Goal: Information Seeking & Learning: Learn about a topic

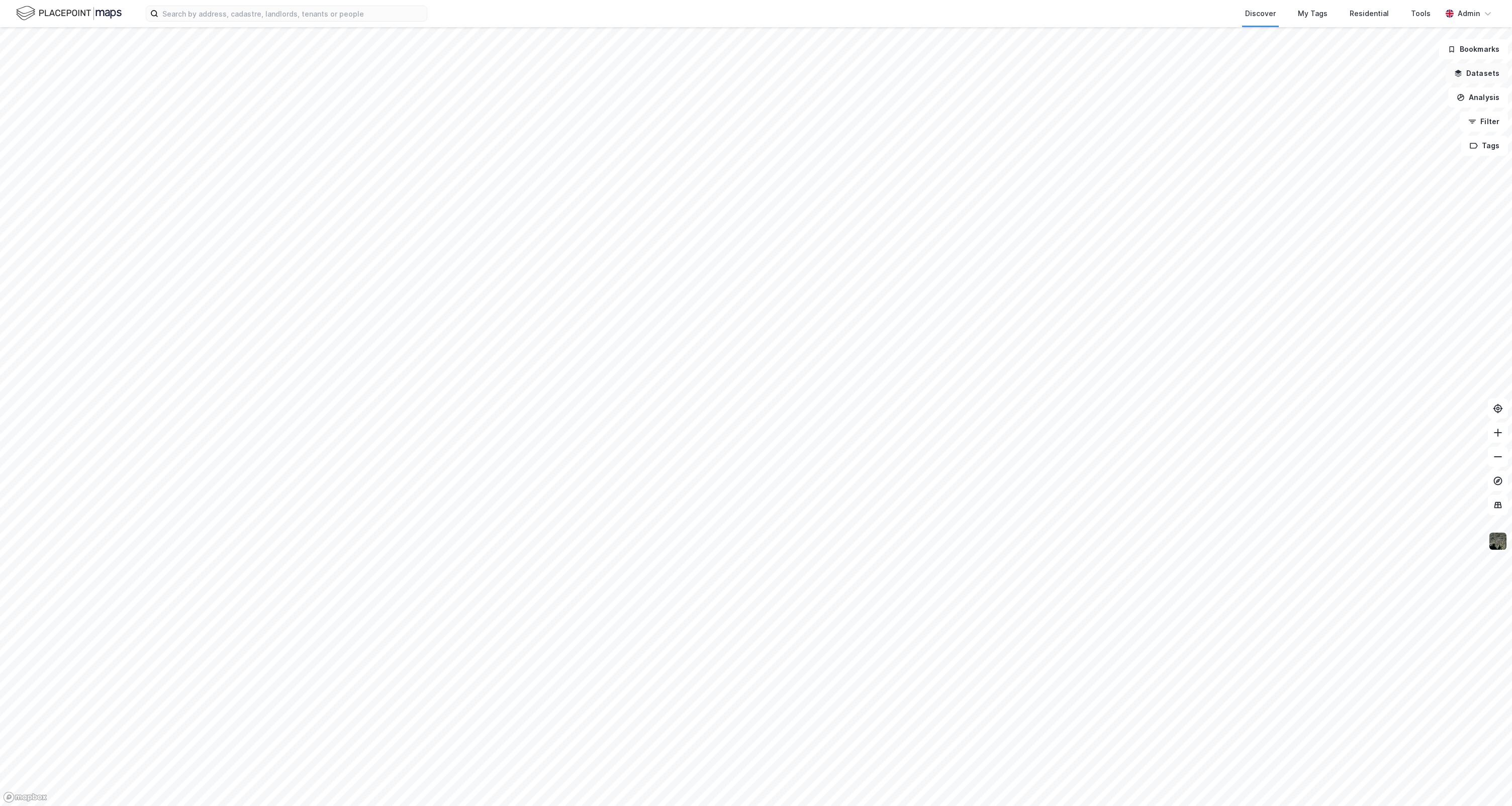
click at [1473, 76] on button "Datasets" at bounding box center [1477, 74] width 62 height 20
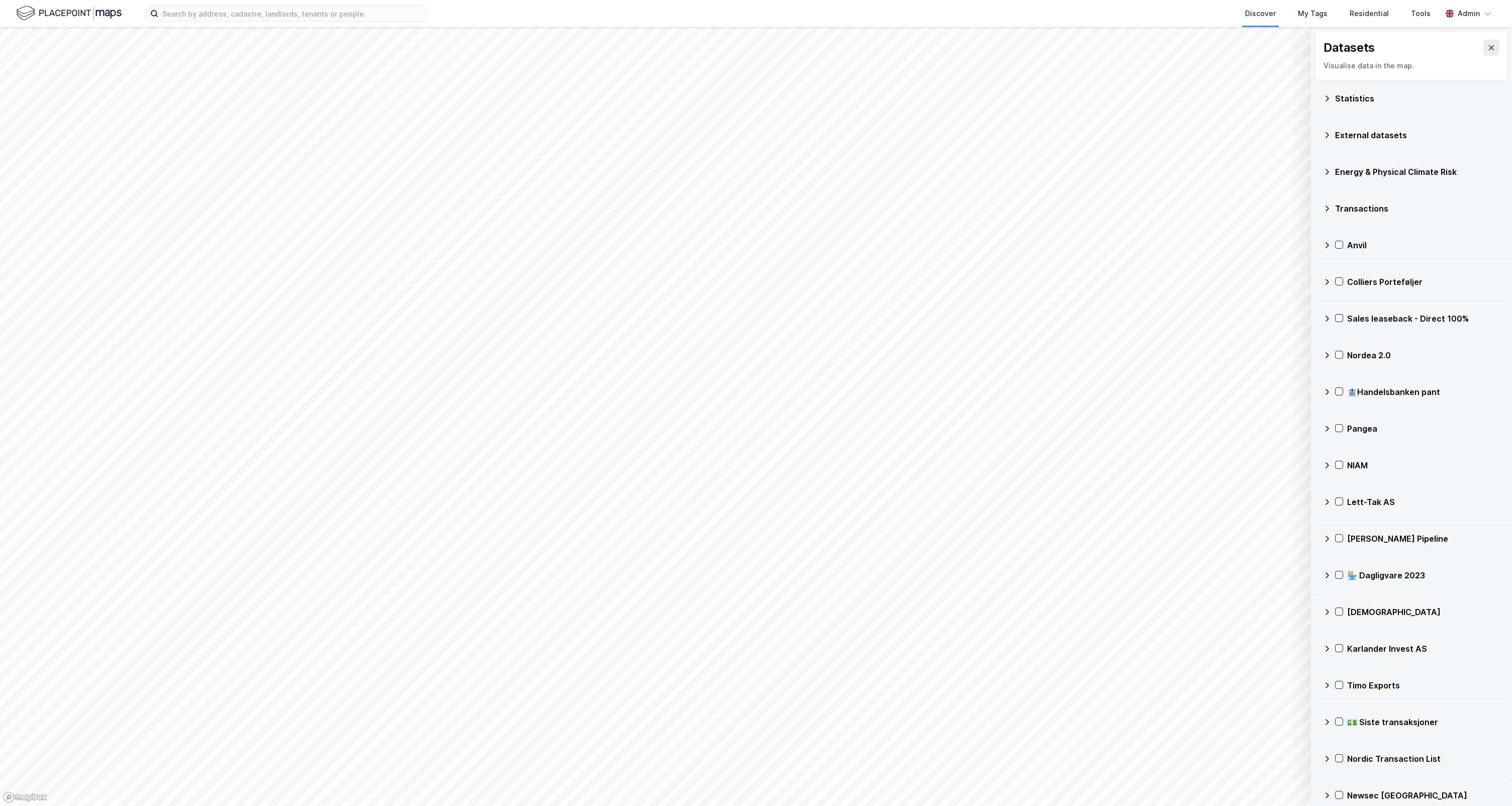
click at [1328, 205] on icon at bounding box center [1327, 209] width 8 height 8
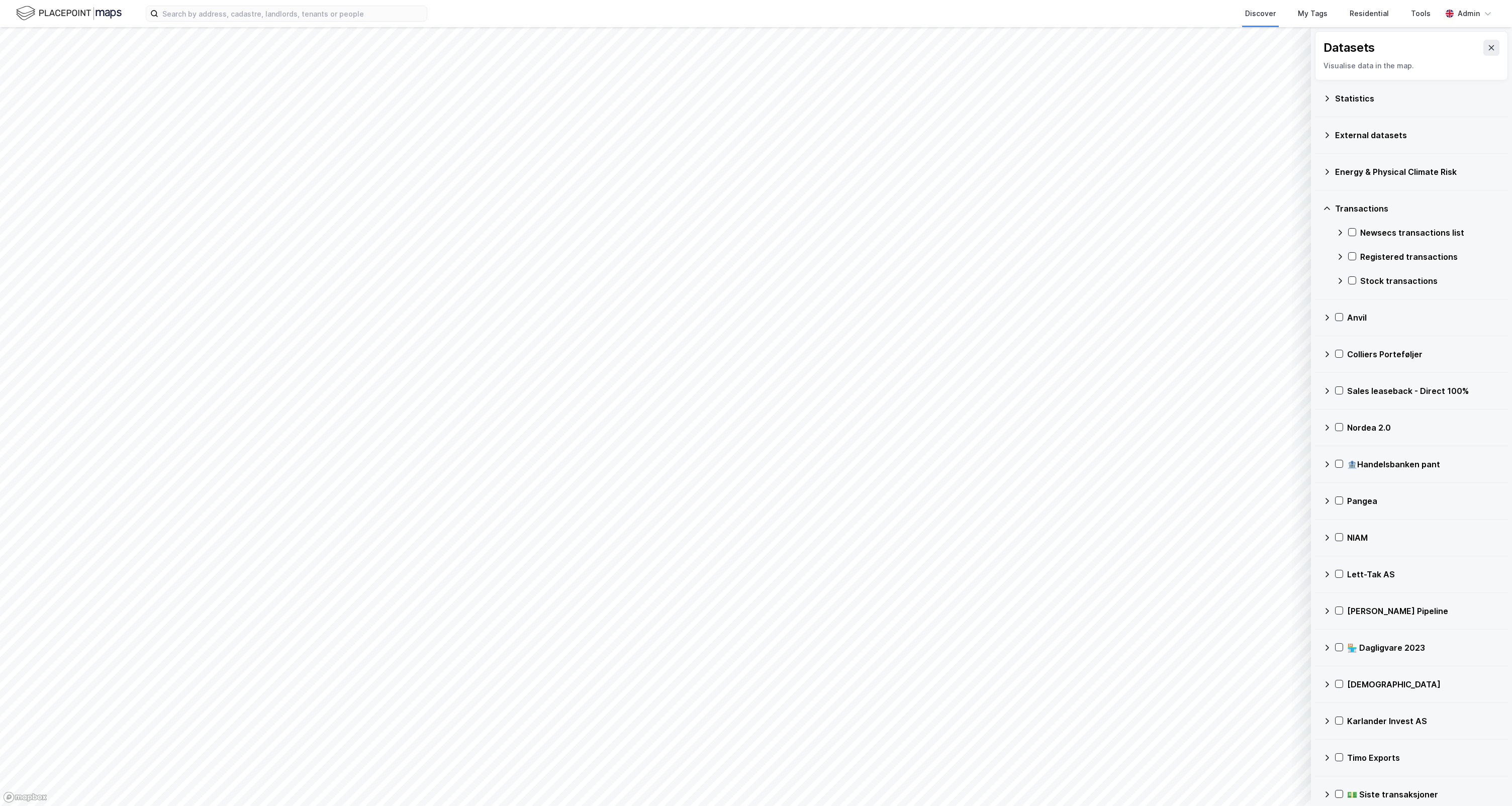
click at [1344, 288] on div "Stock transactions" at bounding box center [1418, 281] width 164 height 24
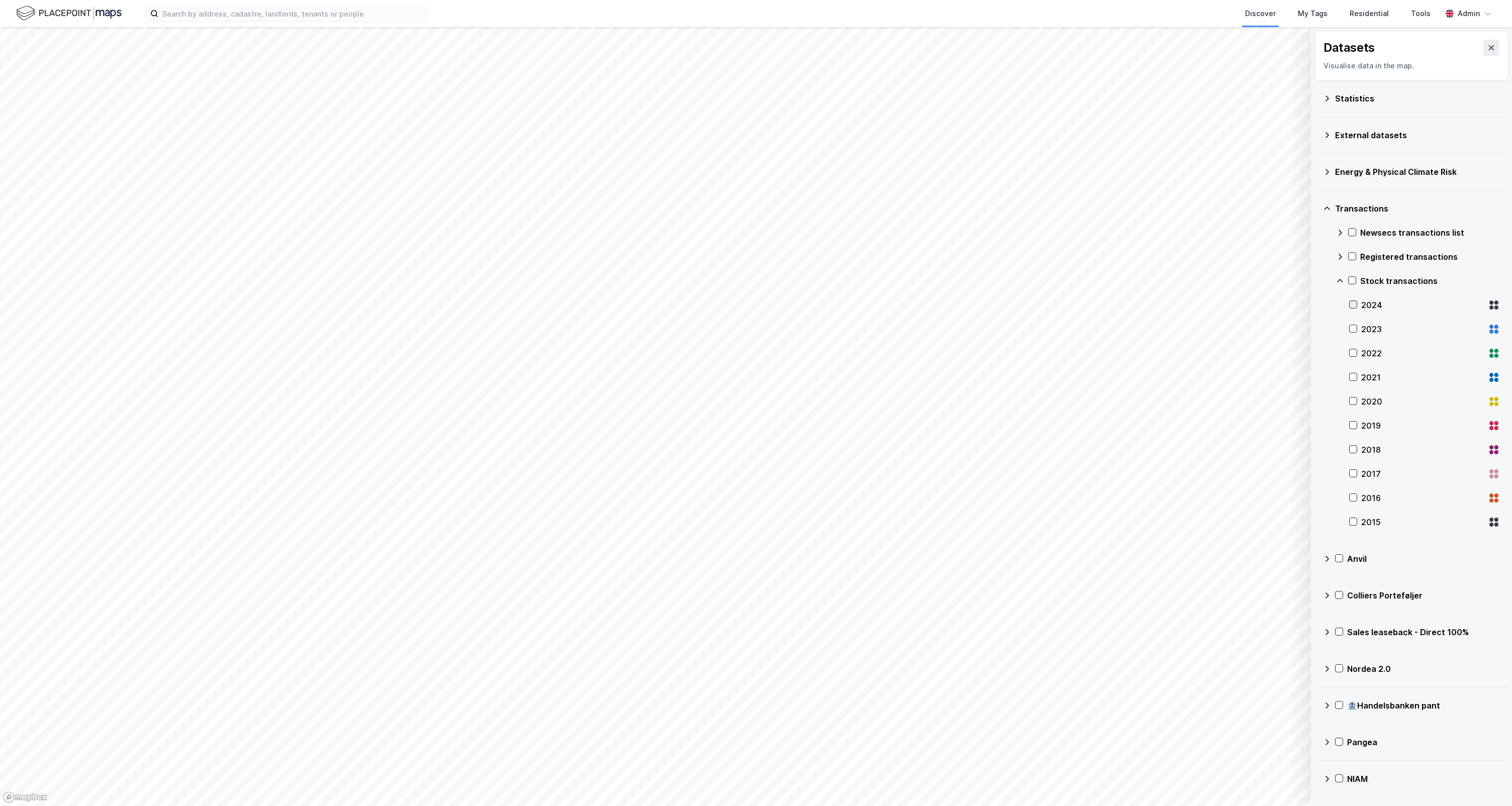
click at [1354, 303] on icon at bounding box center [1353, 304] width 7 height 7
click at [1352, 302] on icon at bounding box center [1353, 304] width 7 height 7
click at [1352, 332] on icon at bounding box center [1353, 328] width 7 height 7
click at [1353, 348] on div "2022" at bounding box center [1425, 353] width 151 height 24
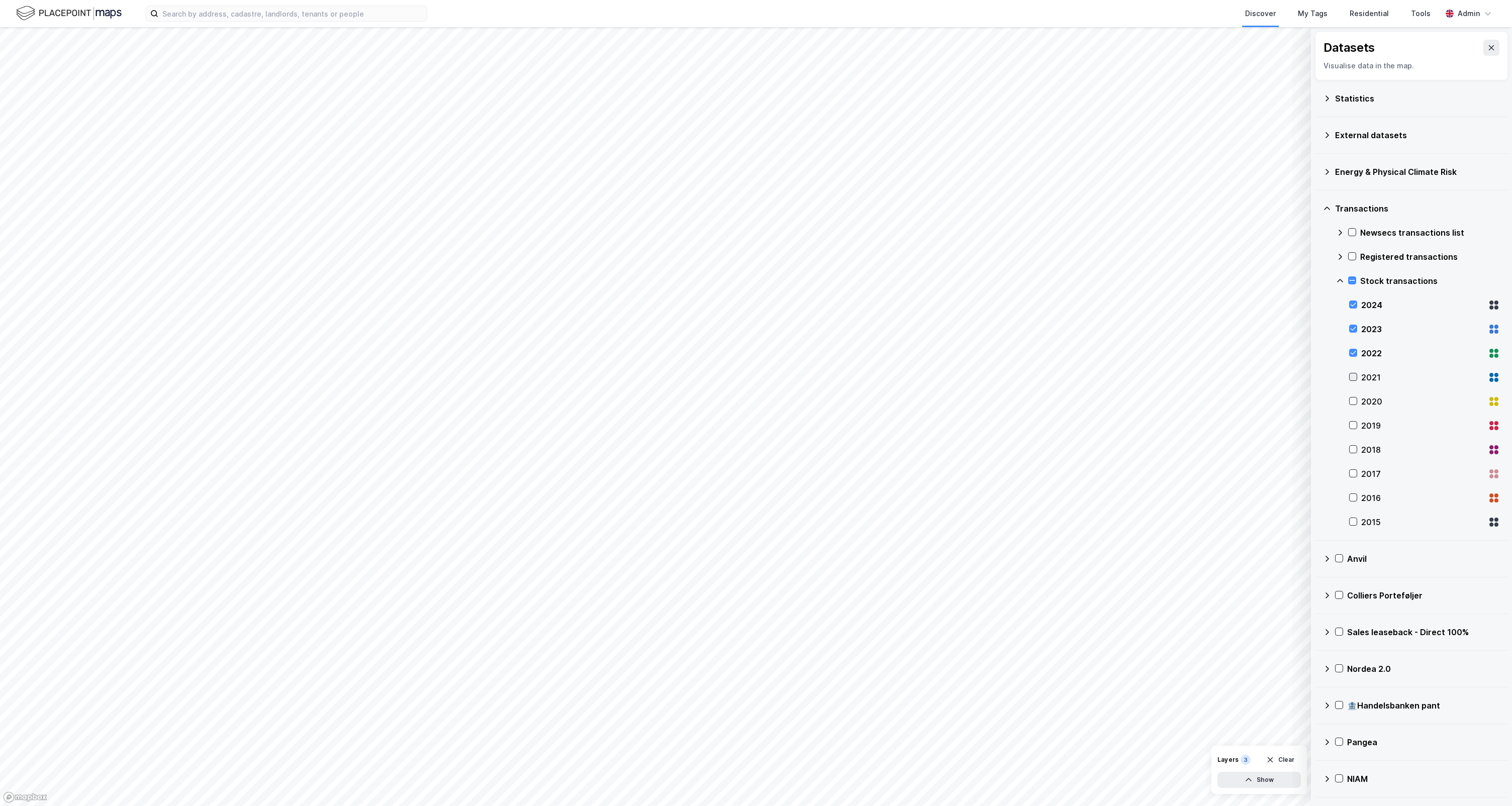
click at [1354, 377] on icon at bounding box center [1353, 377] width 7 height 7
click at [1354, 398] on icon at bounding box center [1353, 400] width 7 height 7
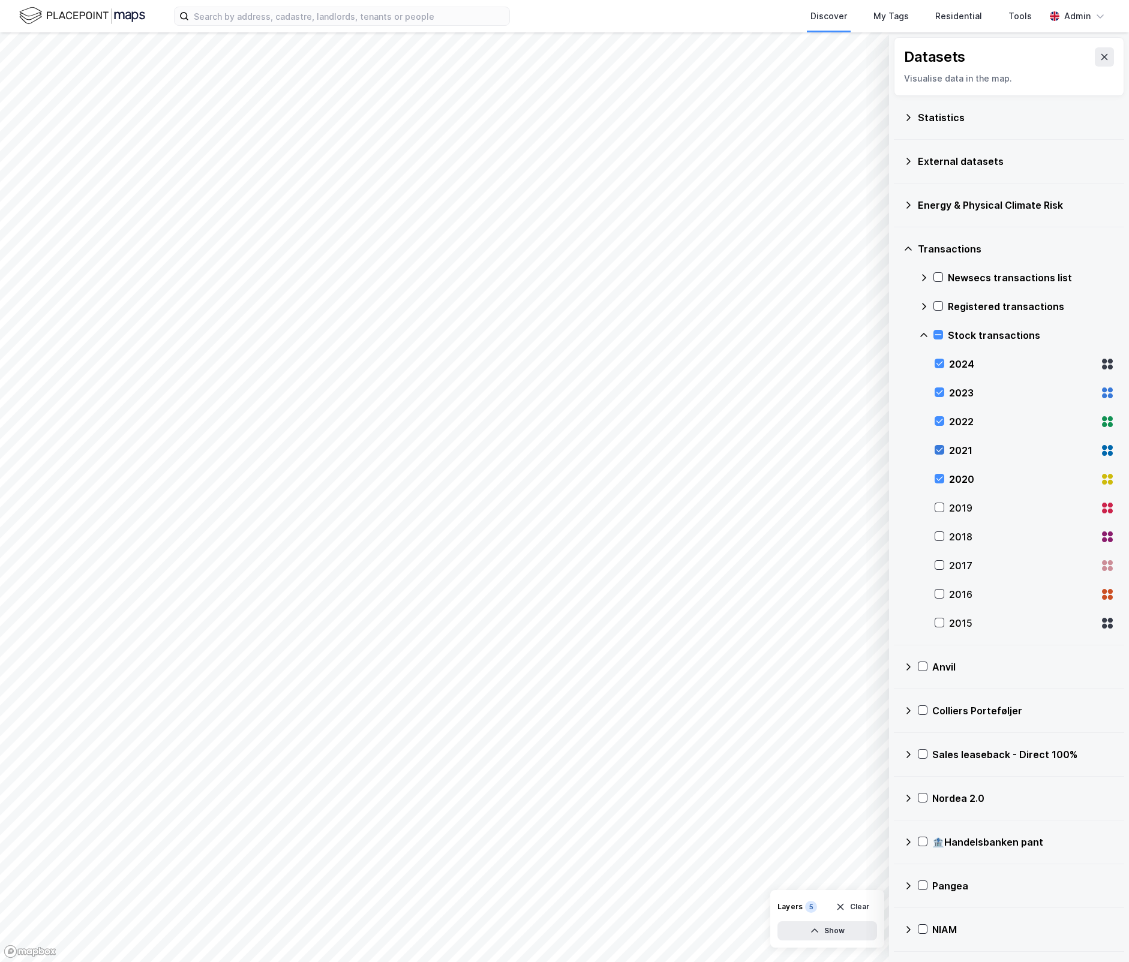
click at [940, 451] on icon at bounding box center [939, 450] width 8 height 8
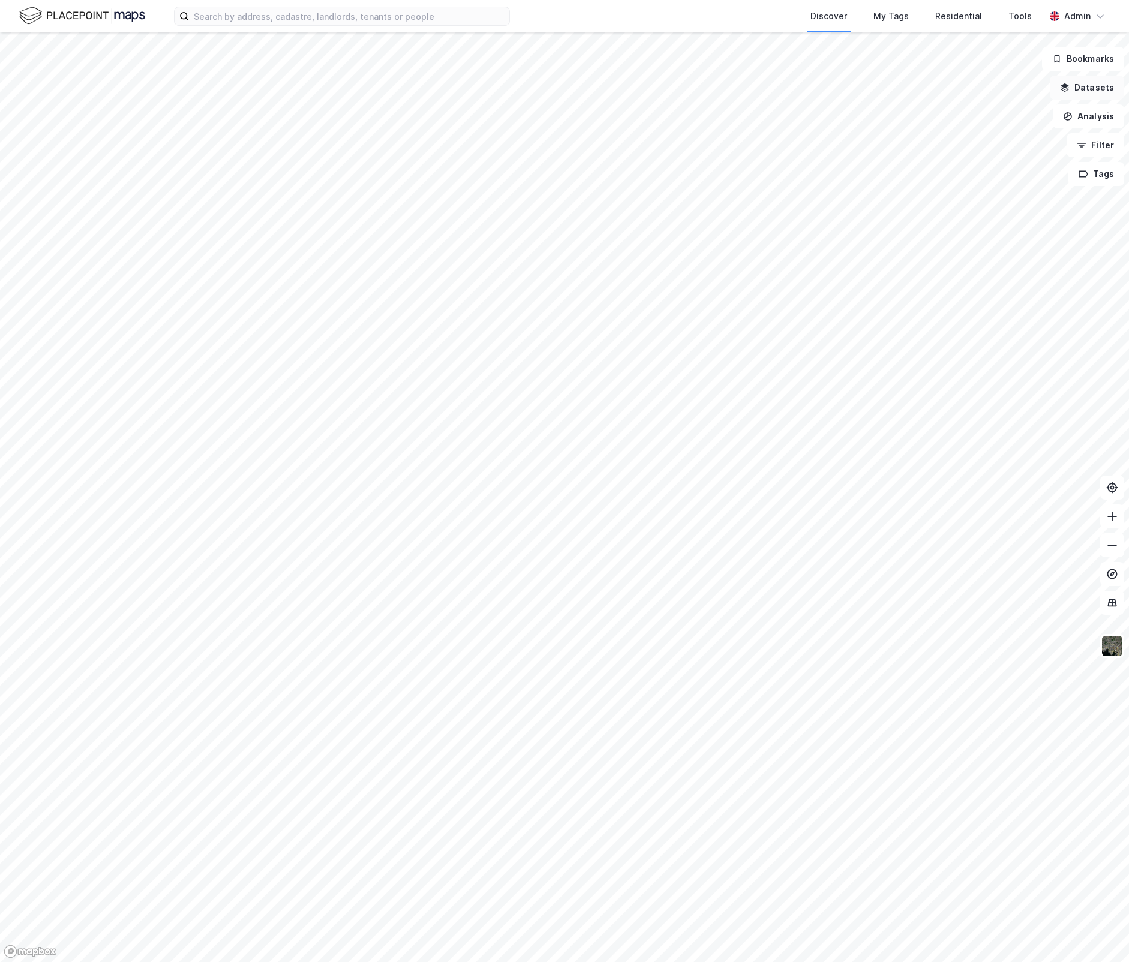
click at [1079, 85] on button "Datasets" at bounding box center [1086, 88] width 74 height 24
